Goal: Task Accomplishment & Management: Complete application form

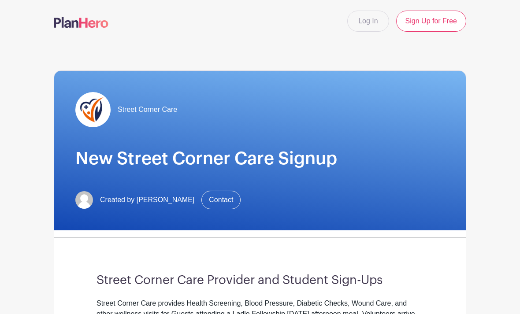
click at [368, 18] on link "Log In" at bounding box center [368, 21] width 41 height 21
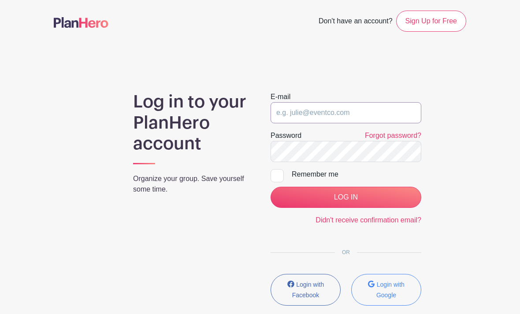
click at [342, 120] on input "email" at bounding box center [346, 112] width 151 height 21
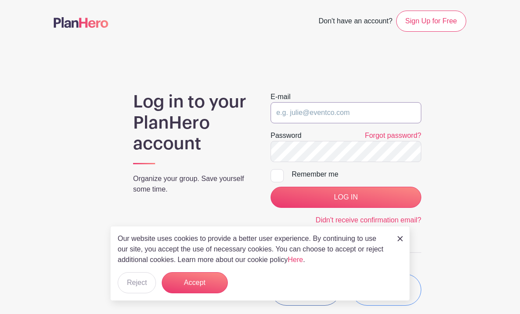
type input "athenacacho@icloud.com"
click at [346, 198] on input "LOG IN" at bounding box center [346, 197] width 151 height 21
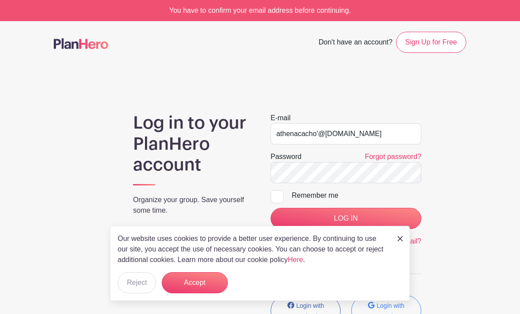
type input "athenacacho'@[DOMAIN_NAME]"
click at [361, 214] on input "LOG IN" at bounding box center [346, 218] width 151 height 21
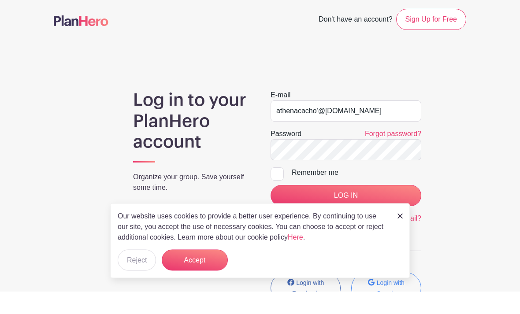
scroll to position [23, 0]
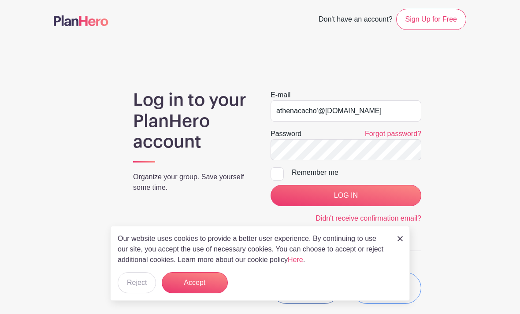
click at [277, 172] on input "Remember me" at bounding box center [274, 171] width 6 height 6
checkbox input "true"
click at [291, 197] on input "LOG IN" at bounding box center [346, 195] width 151 height 21
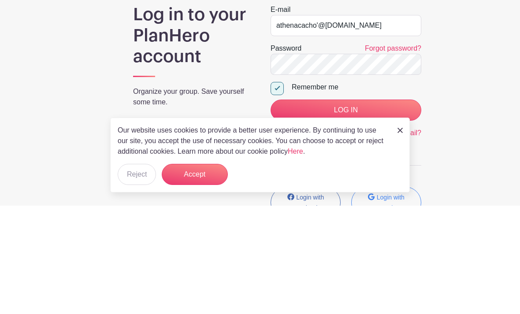
scroll to position [75, 0]
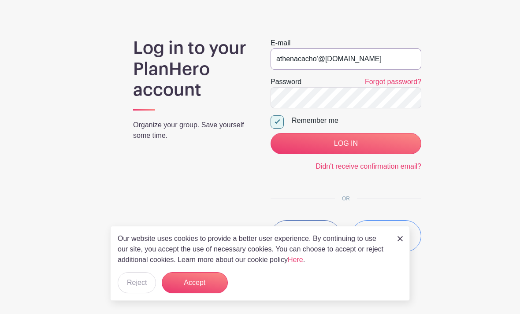
click at [319, 64] on input "athenacacho'@icloud.com" at bounding box center [346, 59] width 151 height 21
click at [313, 55] on input "athenacacho'@icloud.com" at bounding box center [346, 59] width 151 height 21
click at [316, 58] on input "athenacacho'@icloud.com" at bounding box center [346, 59] width 151 height 21
type input "[EMAIL_ADDRESS][DOMAIN_NAME]"
click at [346, 144] on input "LOG IN" at bounding box center [346, 143] width 151 height 21
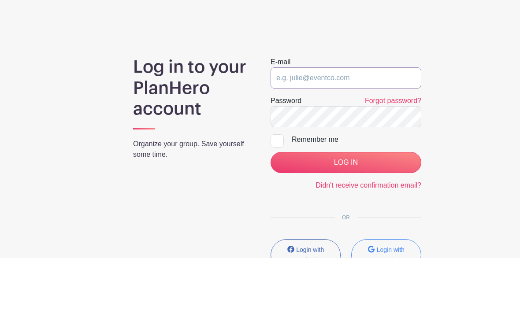
type input "[EMAIL_ADDRESS][DOMAIN_NAME]"
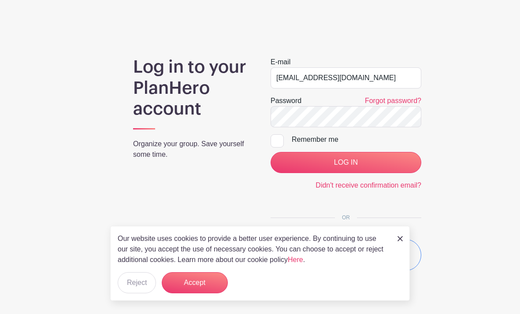
click at [201, 287] on button "Accept" at bounding box center [195, 283] width 66 height 21
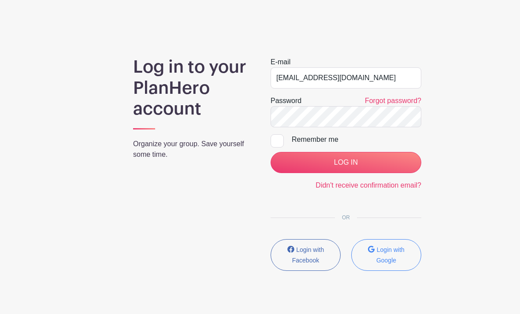
click at [364, 158] on input "LOG IN" at bounding box center [346, 162] width 151 height 21
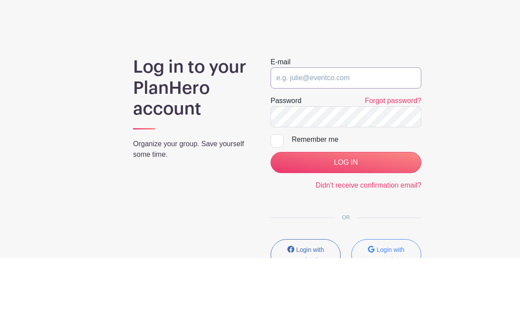
type input "athenacacho@icloud.com"
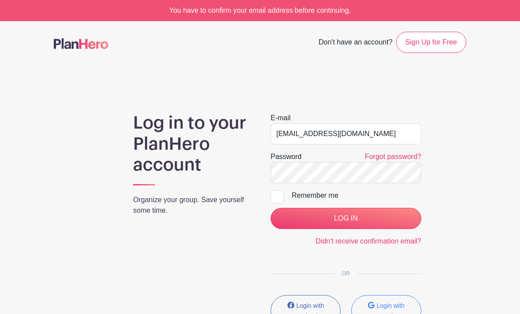
click at [401, 243] on link "Didn't receive confirmation email?" at bounding box center [369, 241] width 106 height 7
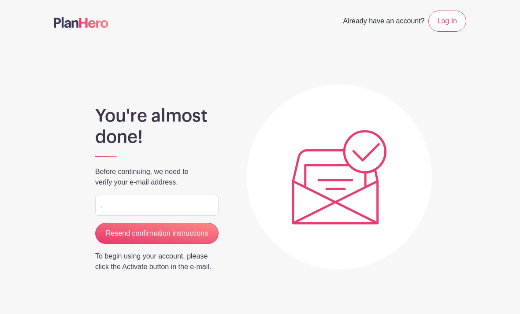
click at [193, 197] on input "." at bounding box center [156, 205] width 123 height 21
type input "."
click at [197, 187] on p "Before continuing, we need to verify your e-mail address." at bounding box center [156, 177] width 123 height 21
click at [192, 213] on input "." at bounding box center [156, 205] width 123 height 21
click at [176, 203] on input "." at bounding box center [156, 205] width 123 height 21
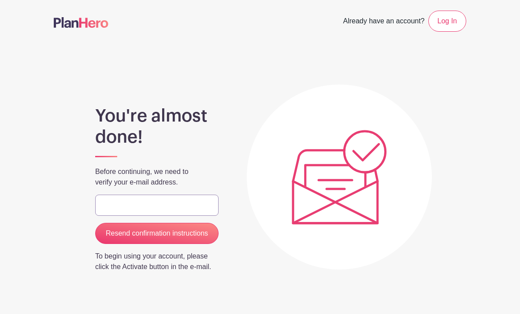
type input "[EMAIL_ADDRESS][DOMAIN_NAME]"
click at [177, 232] on input "Resend confirmation instructions" at bounding box center [156, 233] width 123 height 21
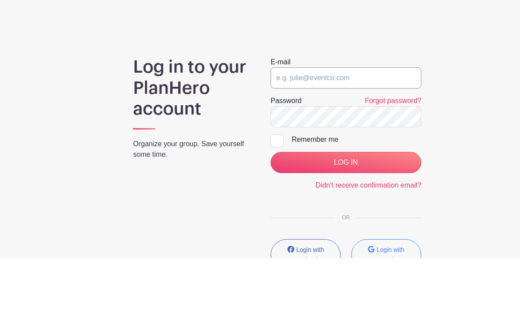
type input "[EMAIL_ADDRESS][DOMAIN_NAME]"
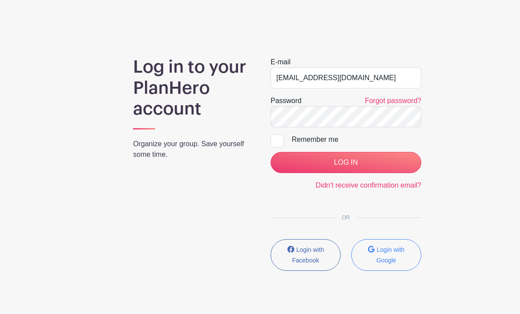
click at [397, 158] on input "LOG IN" at bounding box center [346, 162] width 151 height 21
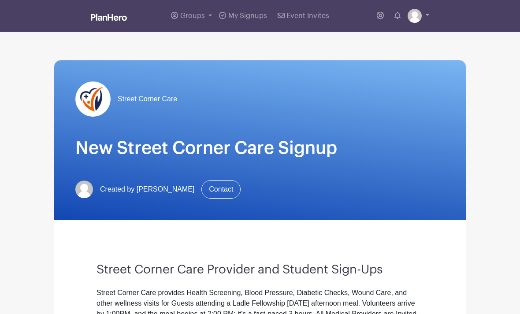
click at [385, 161] on div "Street Corner Care New Street Corner Care Signup Created by Pascal Dickinson Co…" at bounding box center [260, 140] width 412 height 160
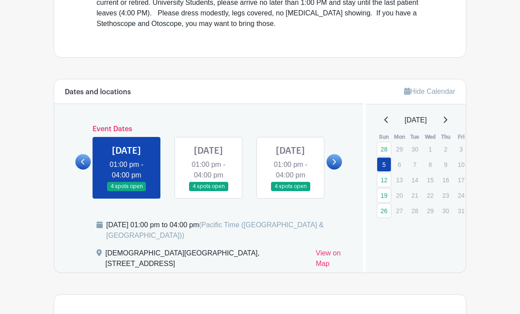
scroll to position [323, 0]
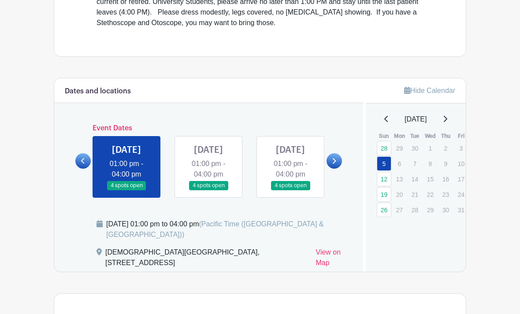
click at [127, 191] on link at bounding box center [127, 191] width 0 height 0
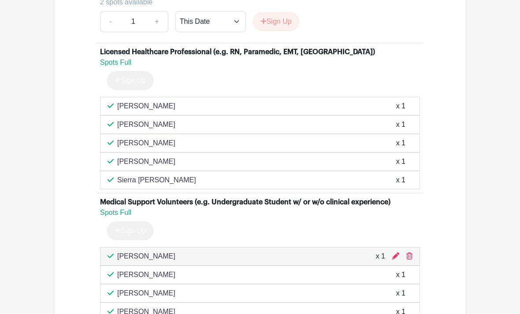
scroll to position [749, 0]
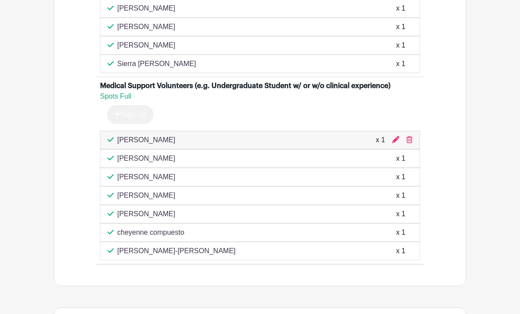
scroll to position [886, 0]
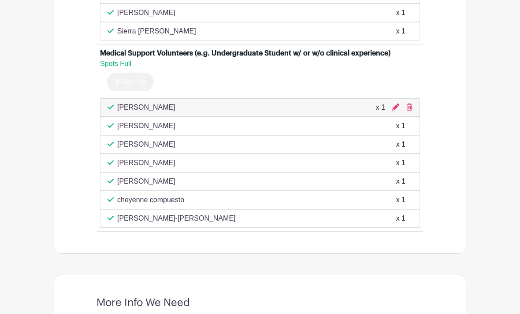
click at [411, 111] on icon at bounding box center [410, 107] width 6 height 7
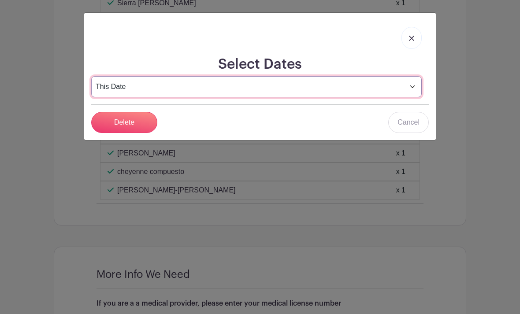
click at [189, 90] on select "This Date Select Dates" at bounding box center [256, 86] width 331 height 21
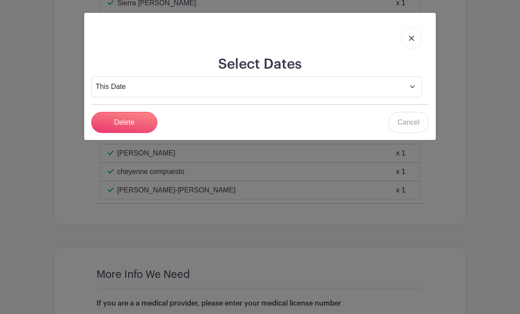
click at [147, 122] on input "Delete" at bounding box center [124, 122] width 66 height 21
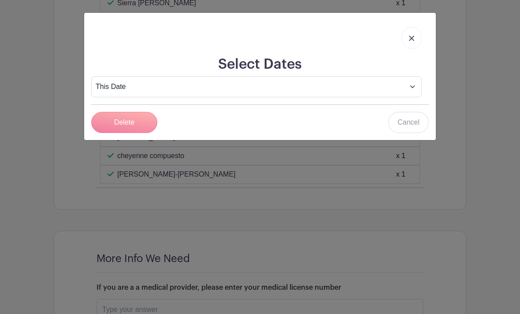
click at [396, 42] on div at bounding box center [260, 38] width 338 height 36
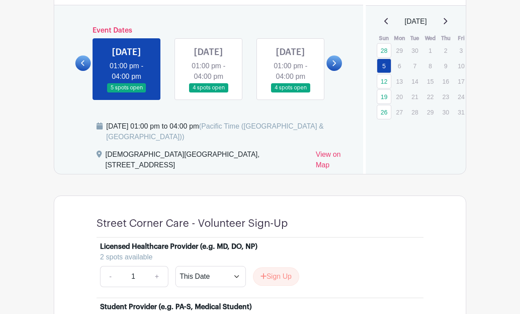
scroll to position [427, 0]
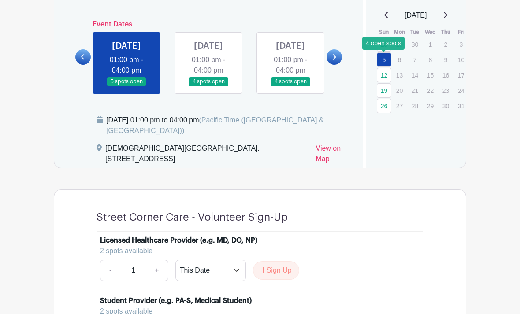
click at [388, 69] on link "12" at bounding box center [384, 75] width 15 height 15
click at [383, 77] on link "12" at bounding box center [384, 75] width 15 height 15
click at [386, 77] on link "12" at bounding box center [384, 75] width 15 height 15
click at [390, 72] on link "12" at bounding box center [384, 75] width 15 height 15
click at [209, 86] on link at bounding box center [209, 86] width 0 height 0
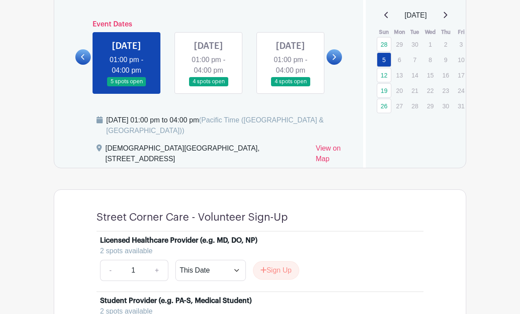
click at [209, 86] on link at bounding box center [209, 86] width 0 height 0
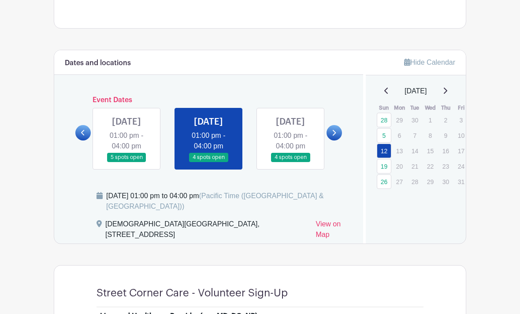
scroll to position [352, 0]
click at [291, 162] on link at bounding box center [291, 162] width 0 height 0
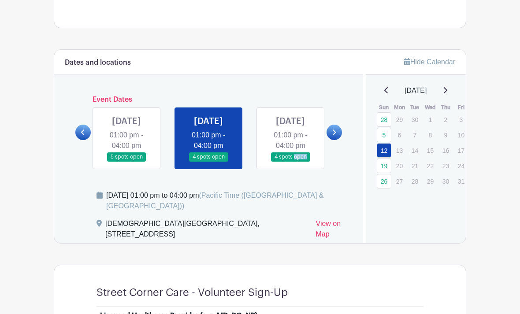
click at [291, 162] on link at bounding box center [291, 162] width 0 height 0
click at [388, 173] on link "19" at bounding box center [384, 166] width 15 height 15
click at [386, 168] on link "19" at bounding box center [384, 166] width 15 height 15
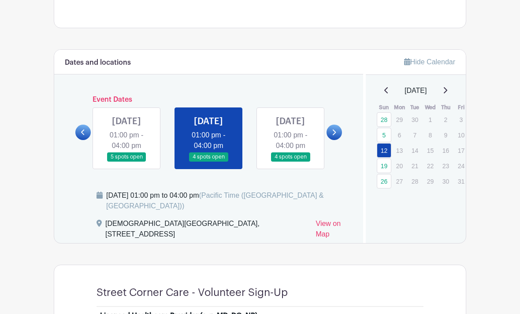
click at [291, 162] on link at bounding box center [291, 162] width 0 height 0
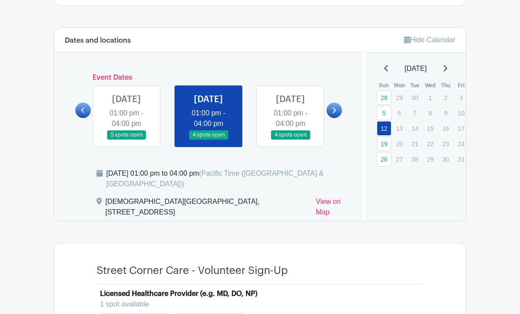
scroll to position [378, 0]
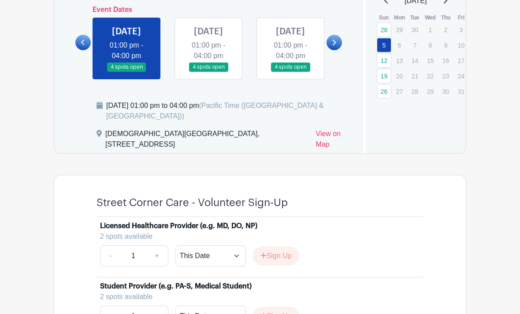
scroll to position [442, 0]
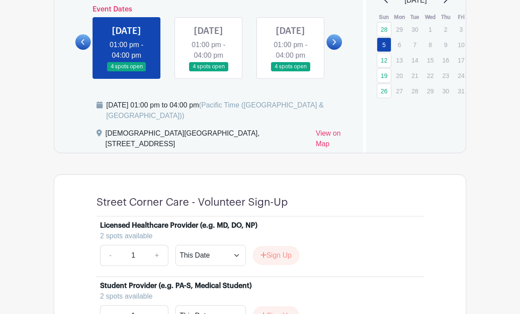
click at [291, 71] on link at bounding box center [291, 71] width 0 height 0
click at [386, 76] on link "19" at bounding box center [384, 75] width 15 height 15
click at [379, 74] on link "19" at bounding box center [384, 75] width 15 height 15
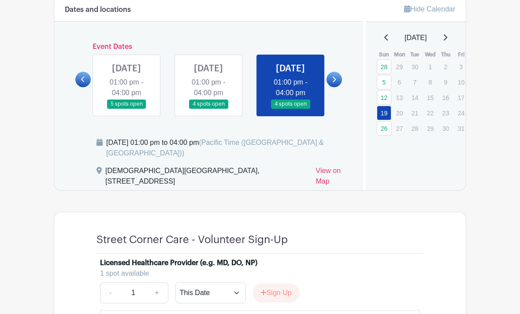
scroll to position [405, 0]
click at [127, 108] on link at bounding box center [127, 108] width 0 height 0
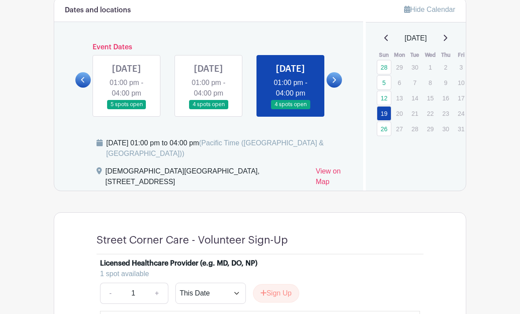
scroll to position [410, 0]
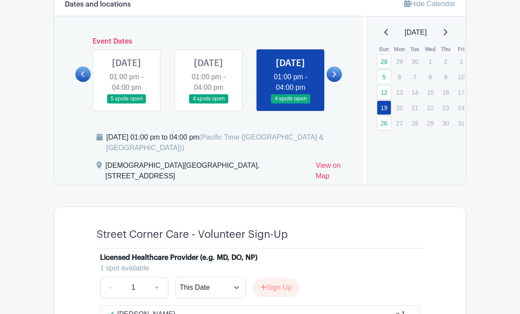
click at [127, 104] on link at bounding box center [127, 104] width 0 height 0
click at [388, 76] on link "5" at bounding box center [384, 77] width 15 height 15
click at [381, 78] on link "5" at bounding box center [384, 77] width 15 height 15
click at [386, 77] on link "5" at bounding box center [384, 77] width 15 height 15
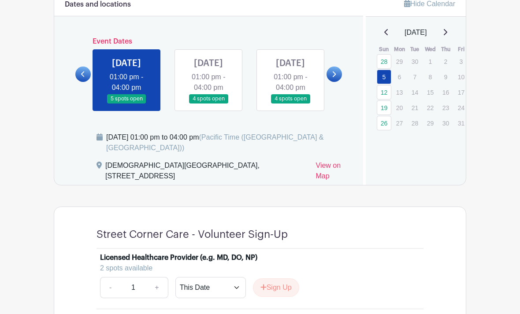
click at [386, 75] on link "5" at bounding box center [384, 77] width 15 height 15
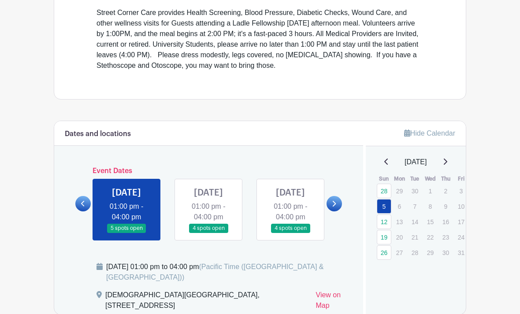
scroll to position [279, 0]
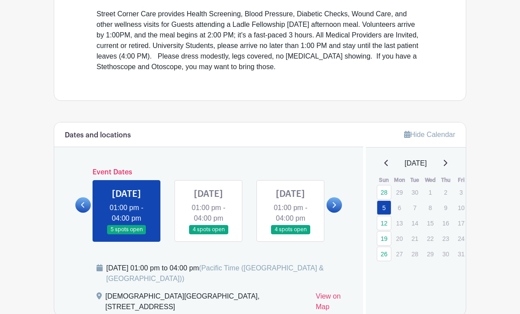
click at [446, 167] on link at bounding box center [445, 163] width 4 height 11
click at [448, 161] on icon at bounding box center [445, 163] width 4 height 7
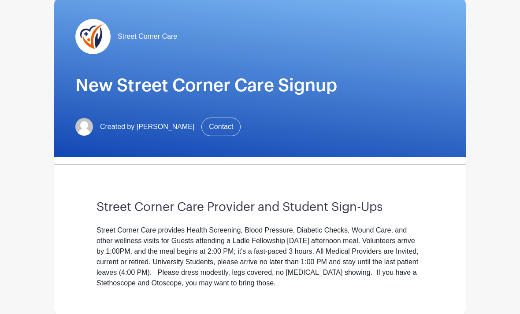
scroll to position [0, 0]
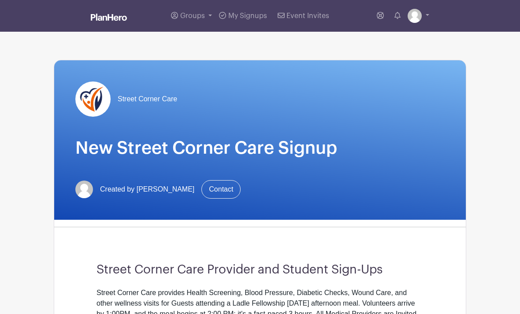
click at [243, 17] on span "My Signups" at bounding box center [247, 15] width 39 height 7
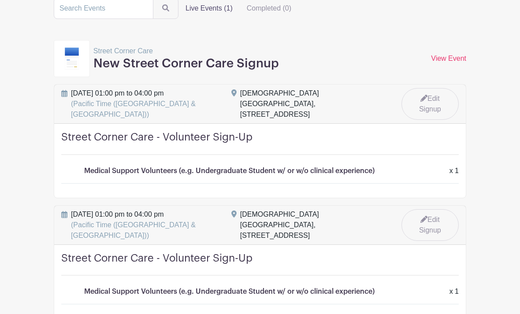
scroll to position [127, 0]
